Goal: Navigation & Orientation: Find specific page/section

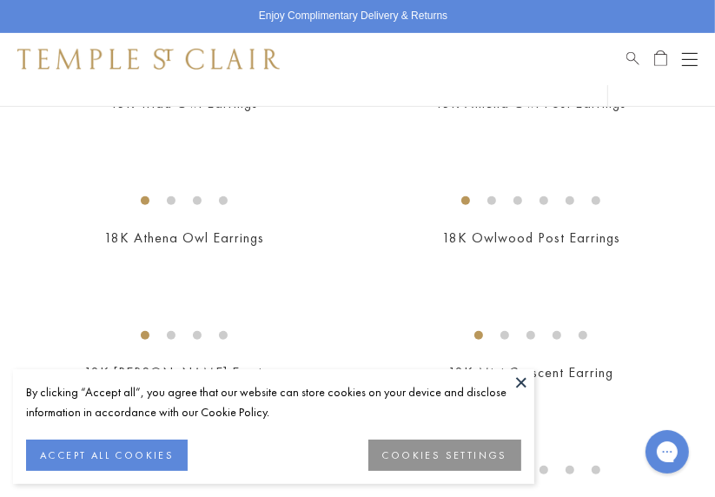
scroll to position [395, 0]
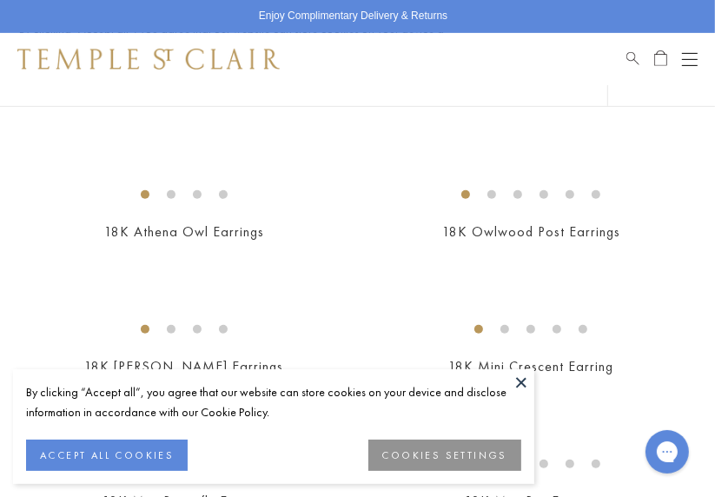
click at [517, 373] on button at bounding box center [521, 382] width 26 height 26
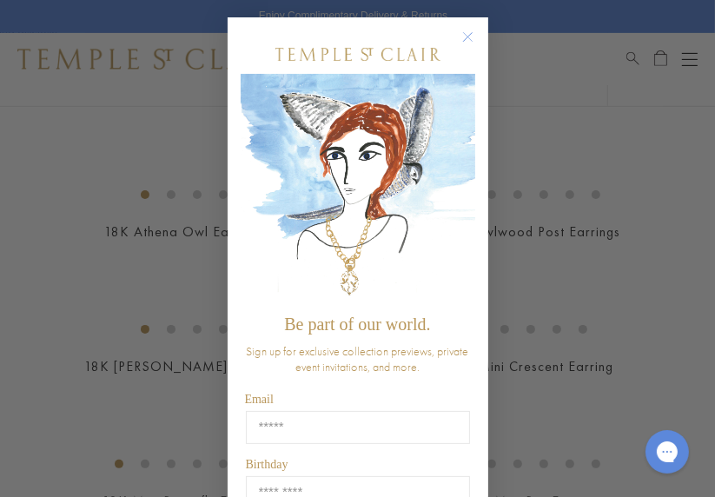
click at [467, 30] on circle "Close dialog" at bounding box center [467, 37] width 21 height 21
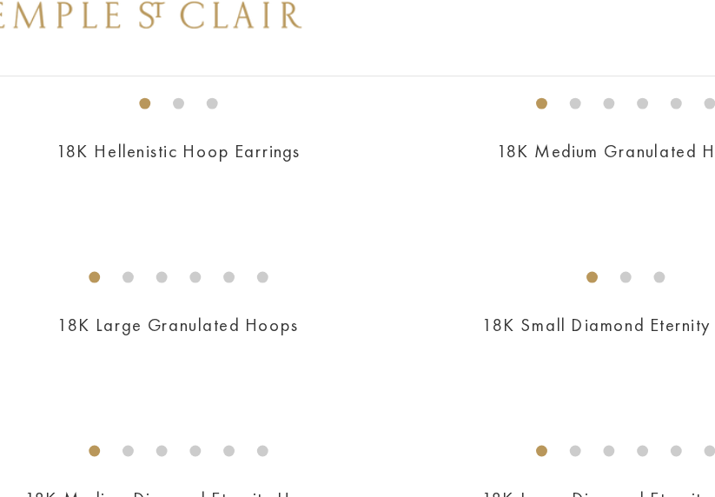
scroll to position [2480, 0]
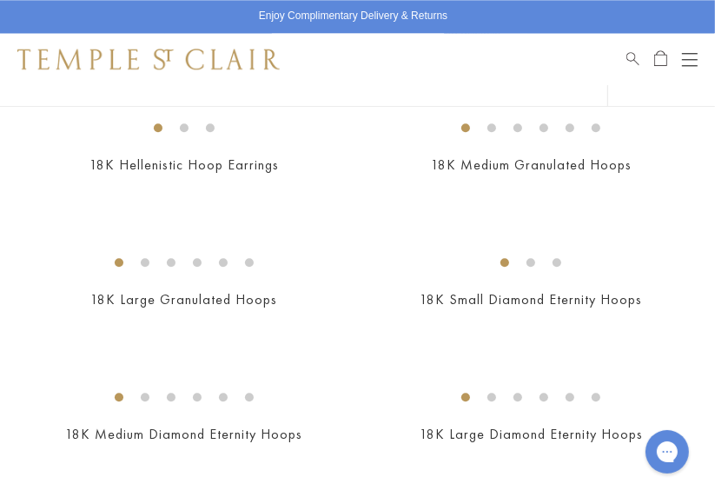
click at [0, 0] on img at bounding box center [0, 0] width 0 height 0
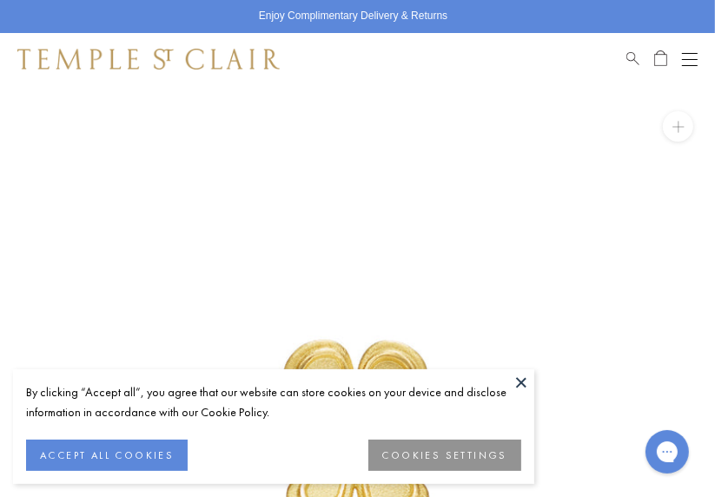
click at [521, 374] on button at bounding box center [521, 382] width 26 height 26
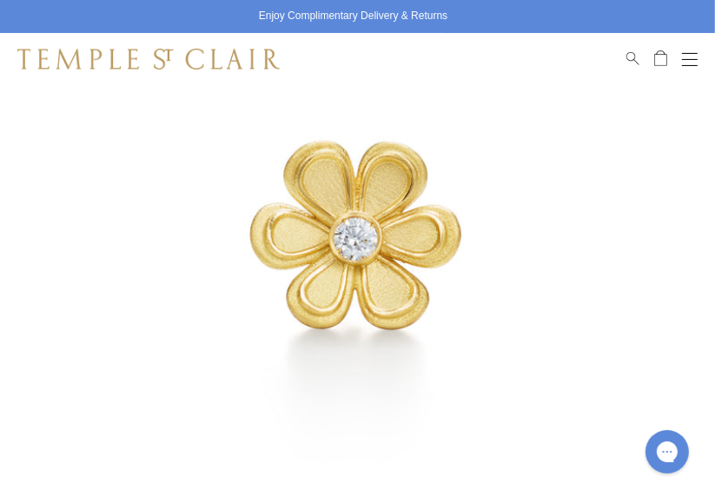
scroll to position [198, 0]
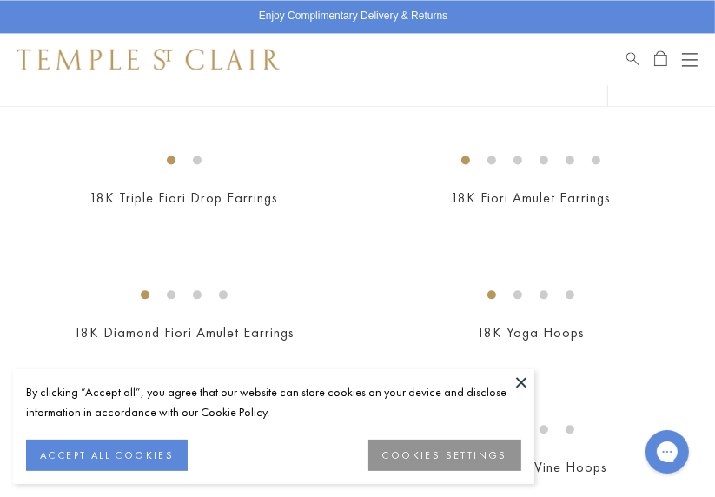
click at [522, 374] on button at bounding box center [521, 382] width 26 height 26
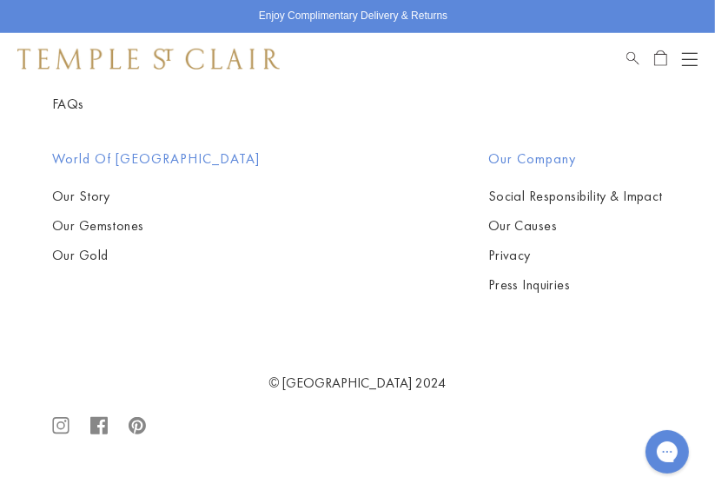
scroll to position [11442, 0]
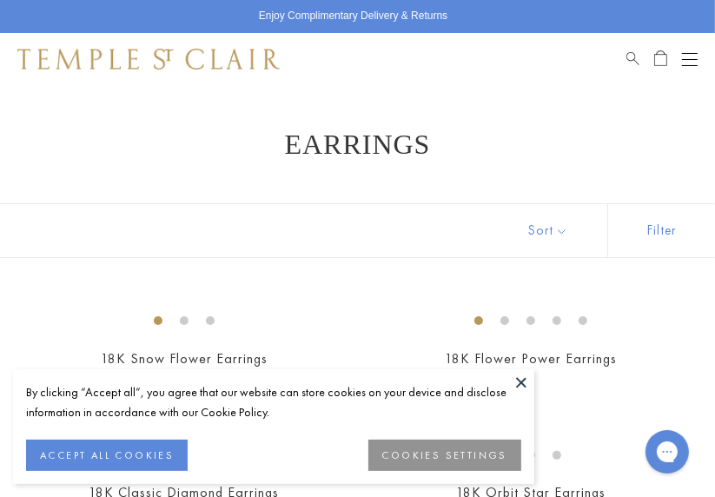
click at [521, 371] on button at bounding box center [521, 382] width 26 height 26
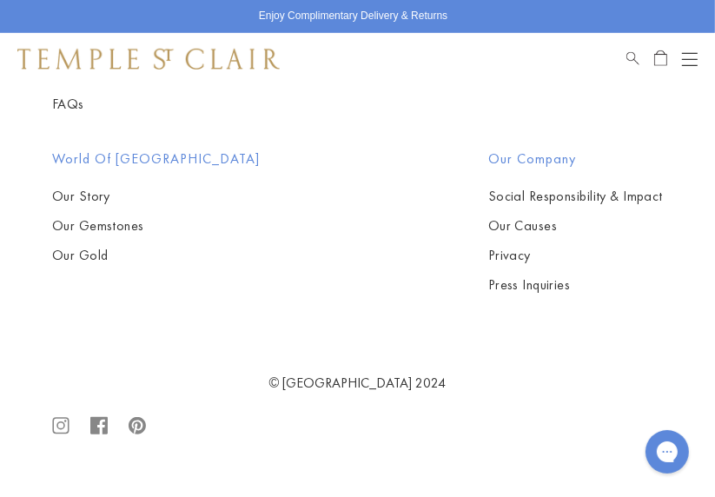
scroll to position [11043, 0]
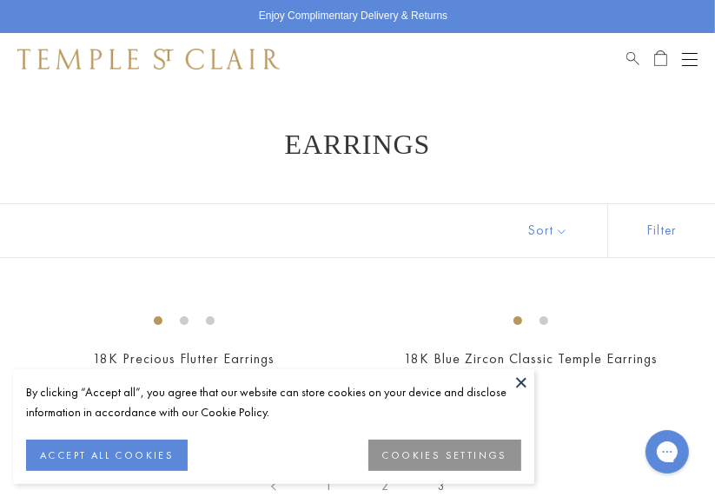
click at [518, 373] on button at bounding box center [521, 382] width 26 height 26
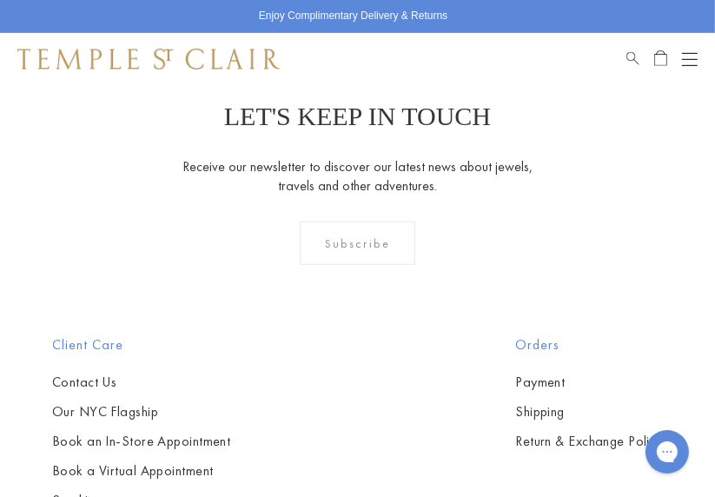
scroll to position [538, 0]
